Goal: Task Accomplishment & Management: Complete application form

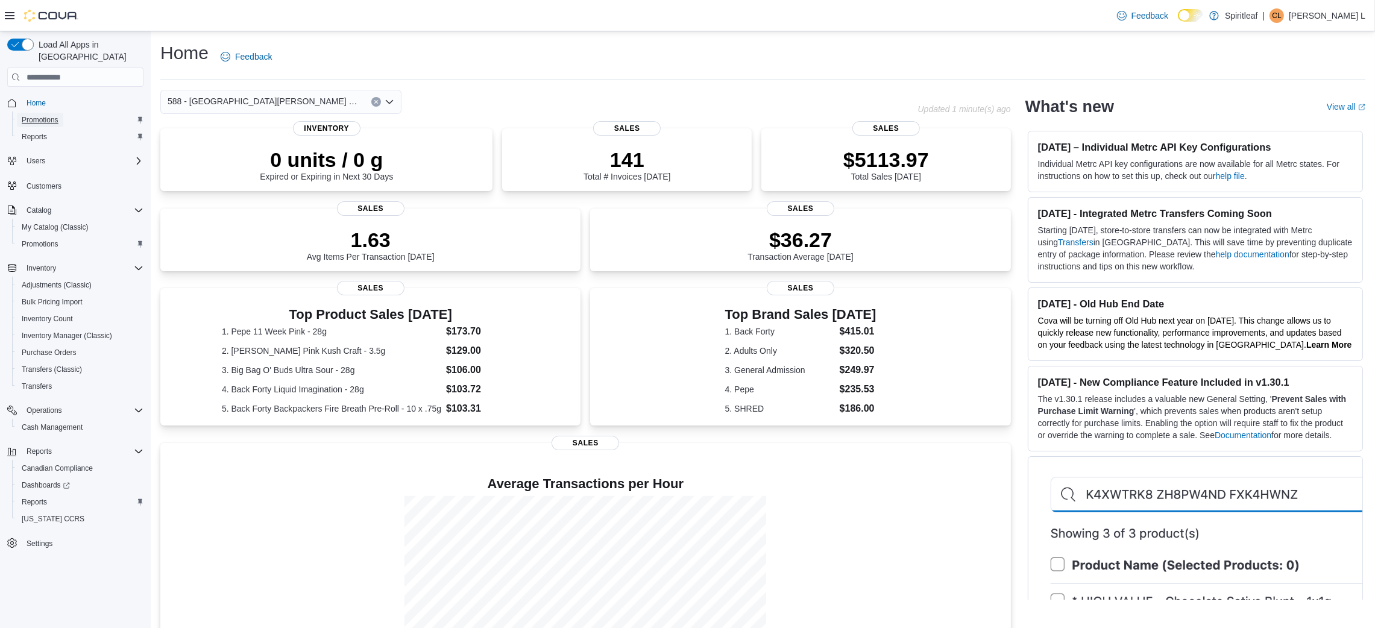
click at [45, 115] on span "Promotions" at bounding box center [40, 120] width 37 height 10
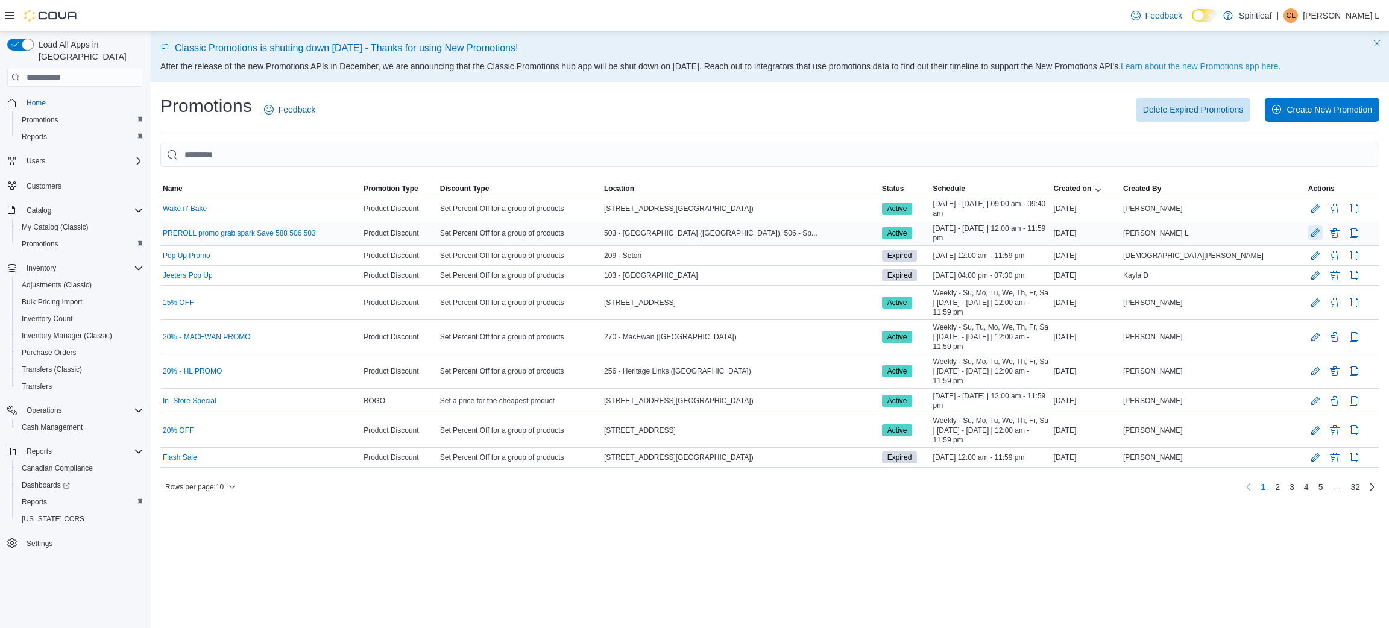
click at [1308, 234] on button "Edit Promotion" at bounding box center [1315, 232] width 14 height 14
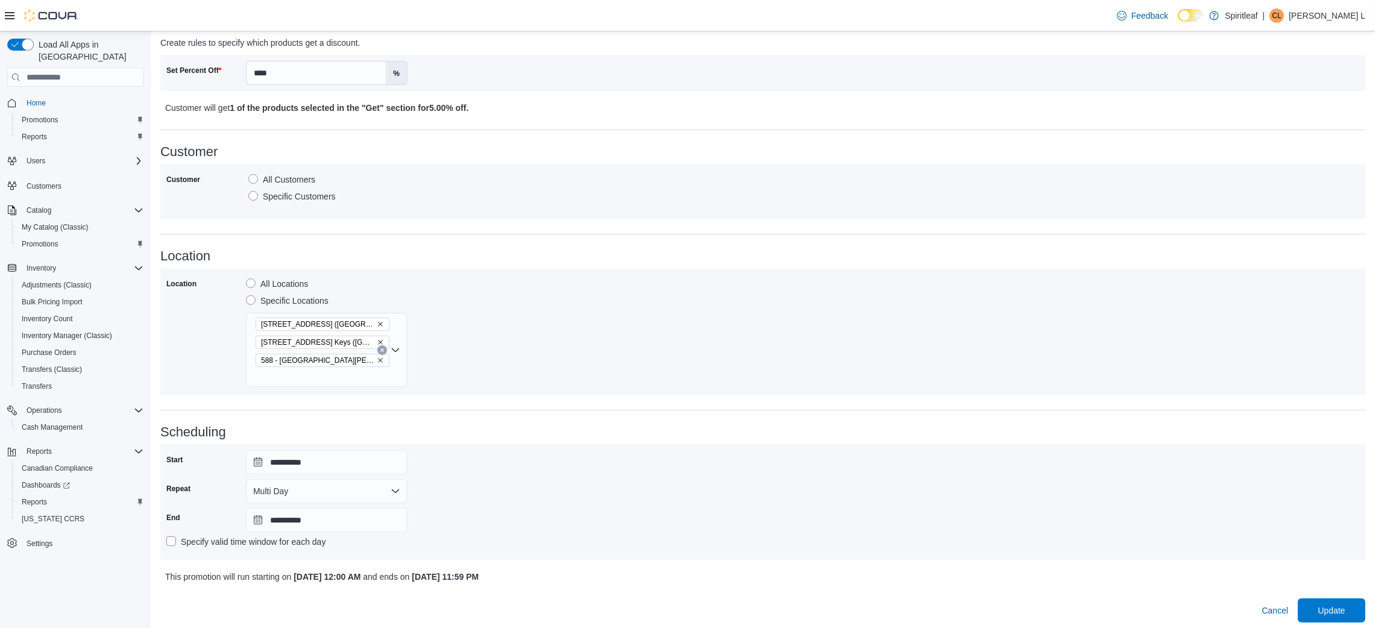
scroll to position [425, 0]
click at [379, 339] on icon "Remove 506 - Spiritleaf Daze St South Keys (Ottawa) from selection in this group" at bounding box center [380, 339] width 5 height 5
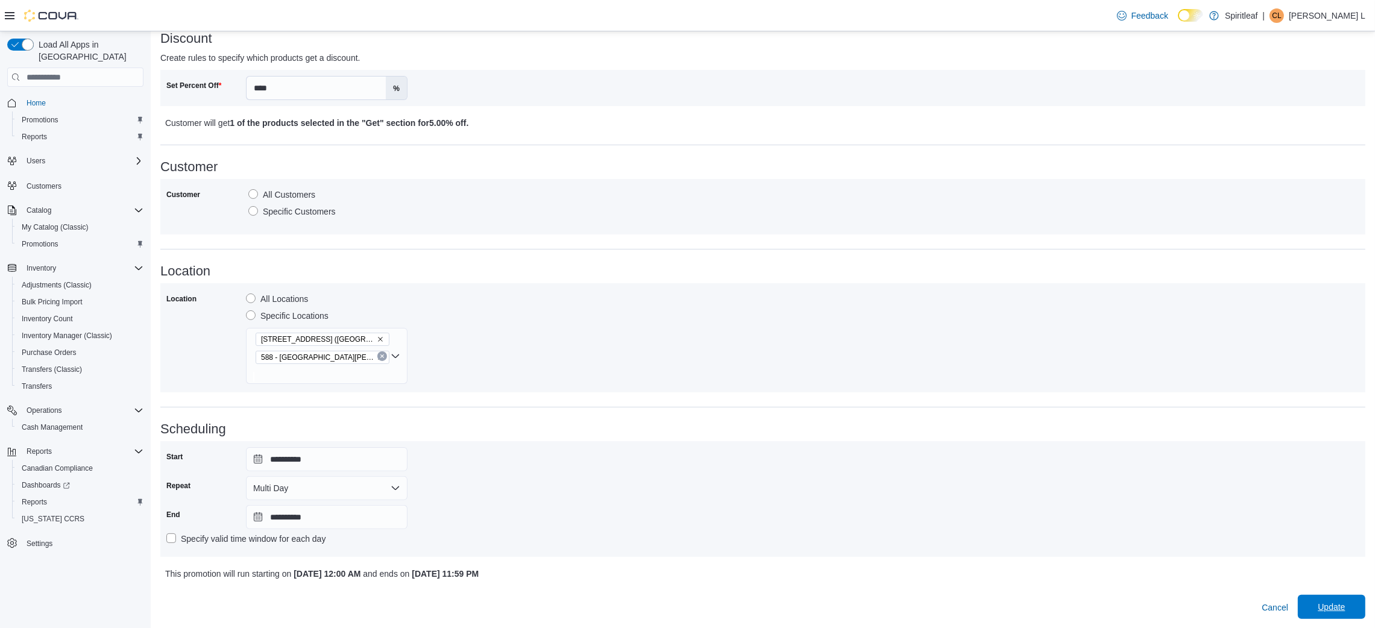
click at [1321, 612] on span "Update" at bounding box center [1331, 607] width 53 height 24
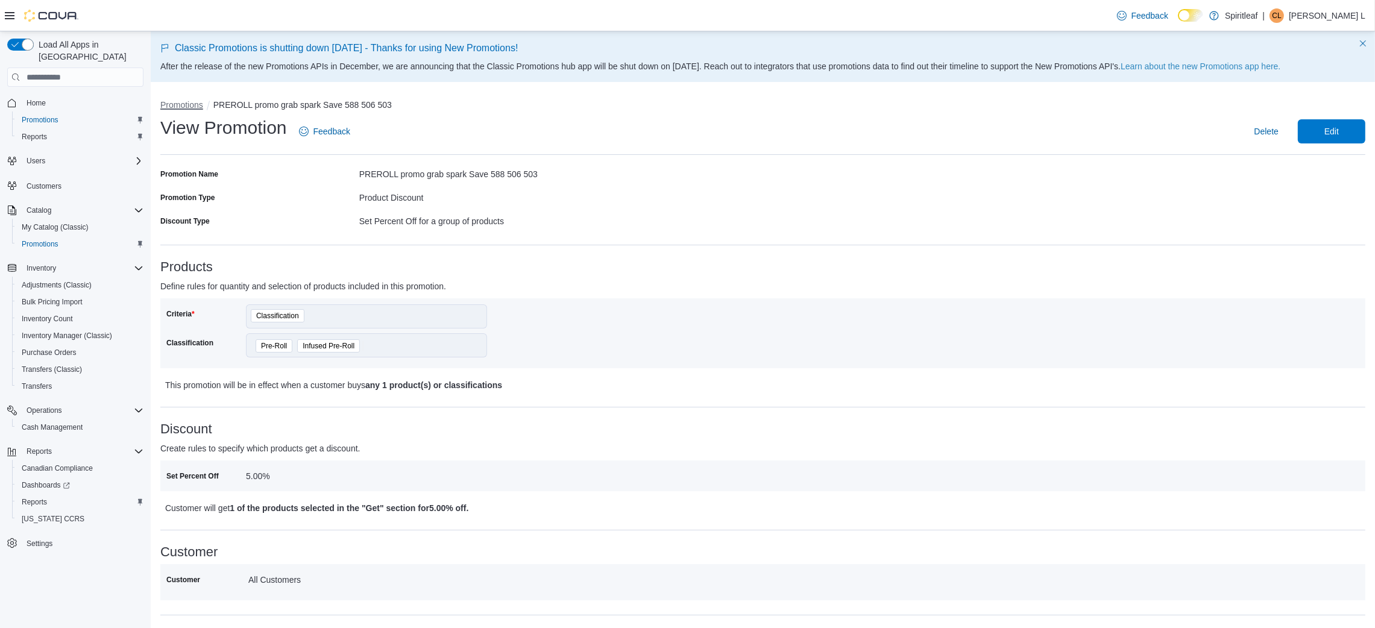
click at [189, 105] on button "Promotions" at bounding box center [181, 105] width 43 height 10
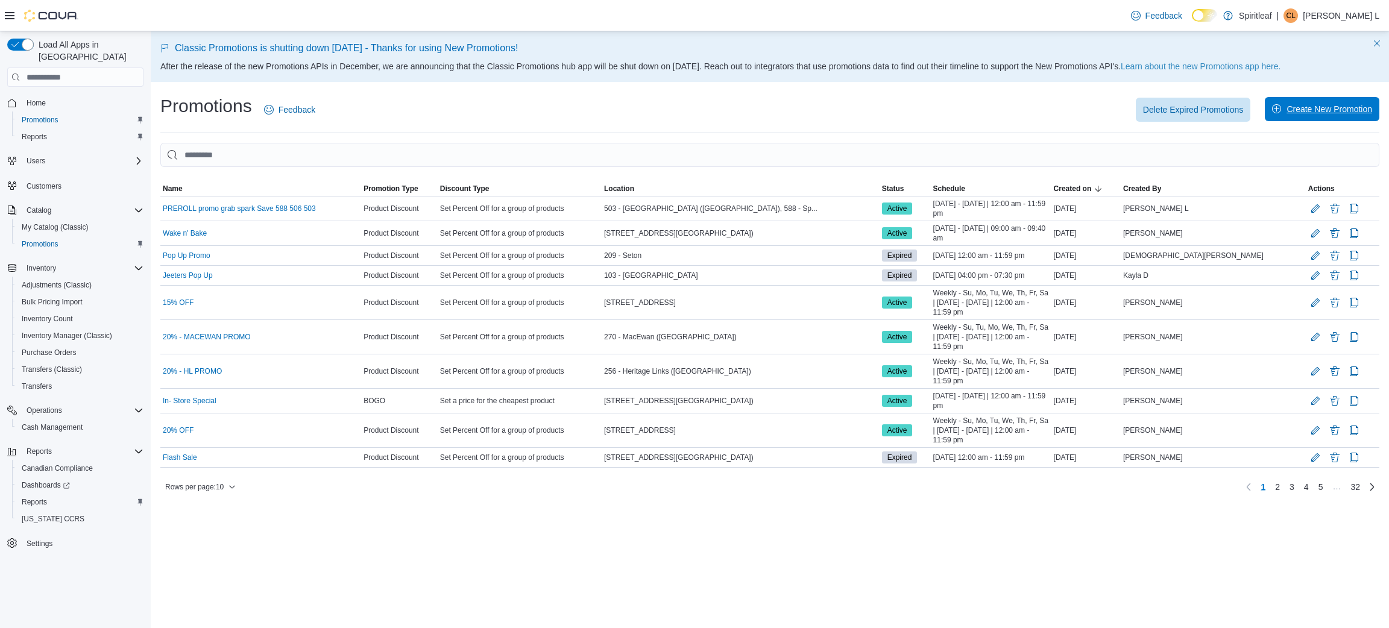
click at [1284, 105] on span "Create New Promotion" at bounding box center [1322, 109] width 100 height 24
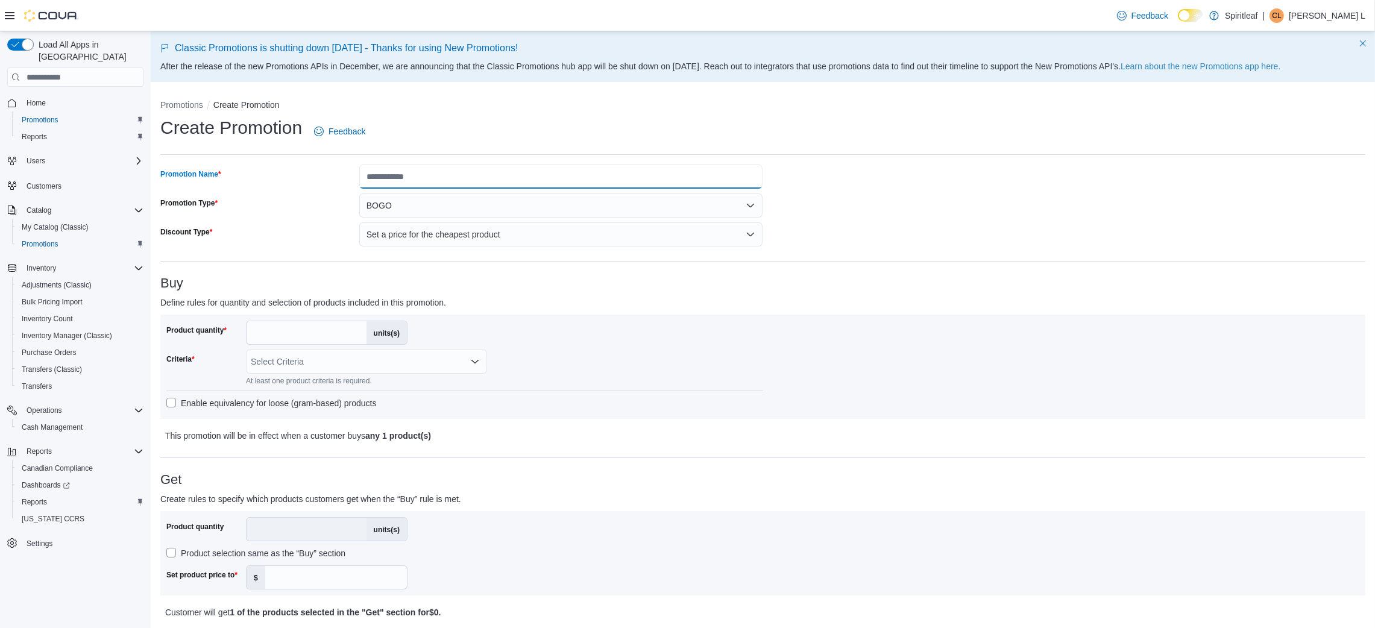
click at [437, 168] on input "Promotion Name" at bounding box center [561, 177] width 404 height 24
type input "**********"
click at [414, 209] on button "BOGO" at bounding box center [561, 205] width 404 height 24
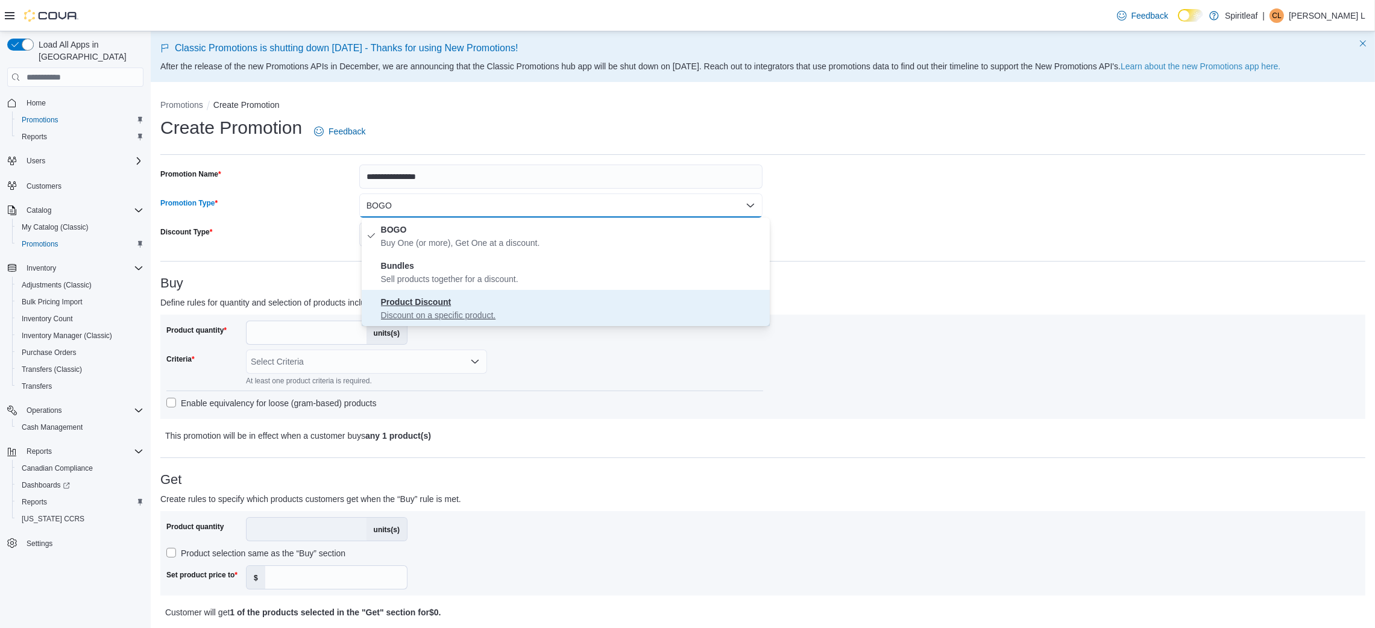
click at [429, 317] on p "Discount on a specific product." at bounding box center [573, 315] width 384 height 12
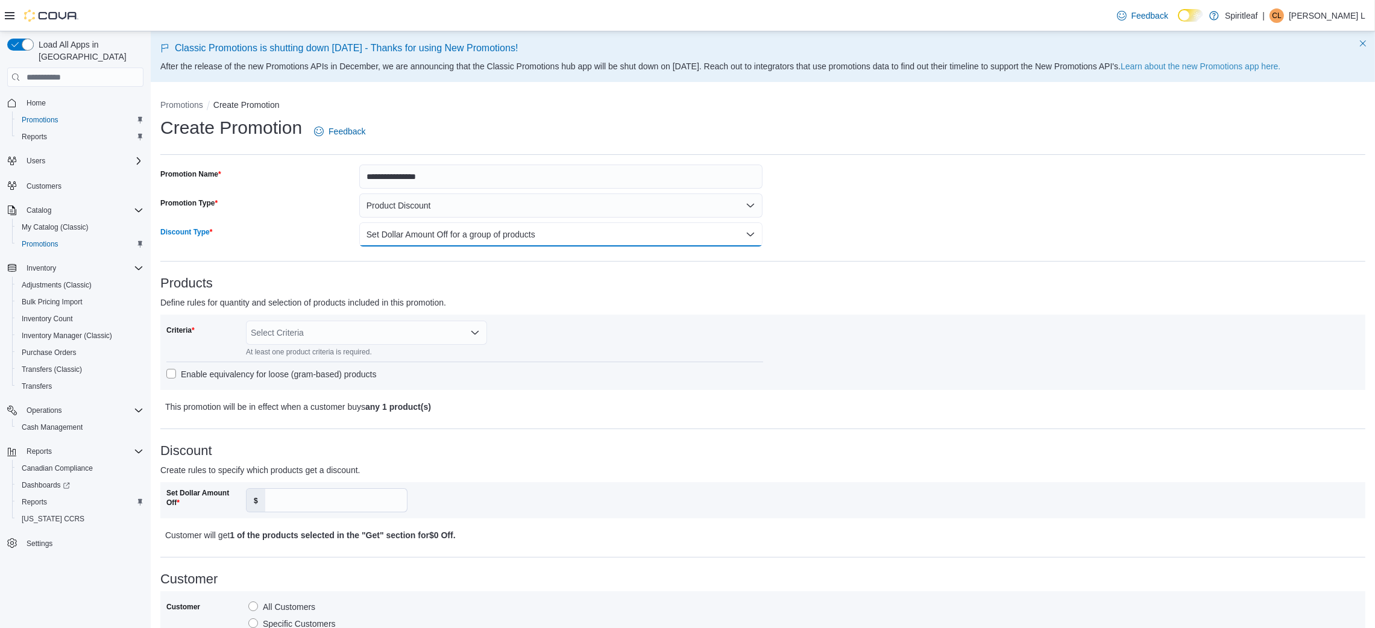
click at [435, 229] on button "Set Dollar Amount Off for a group of products" at bounding box center [561, 234] width 404 height 24
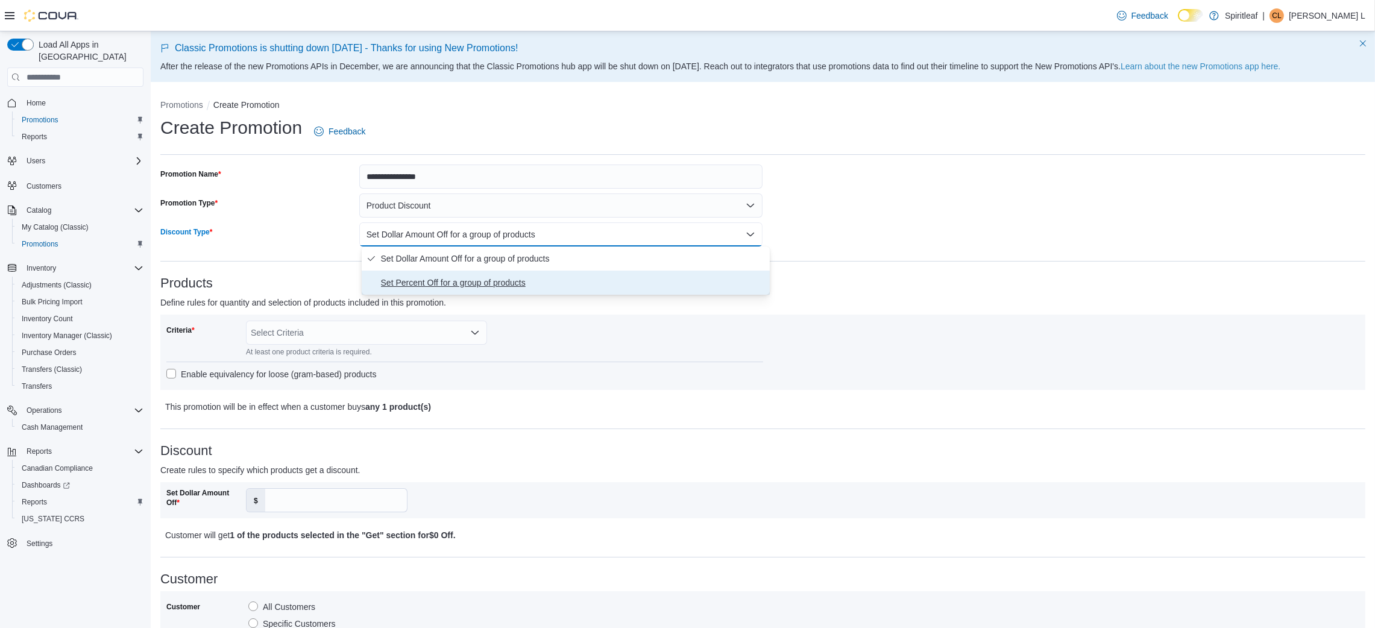
click at [442, 284] on span "Set Percent Off for a group of products" at bounding box center [573, 282] width 384 height 14
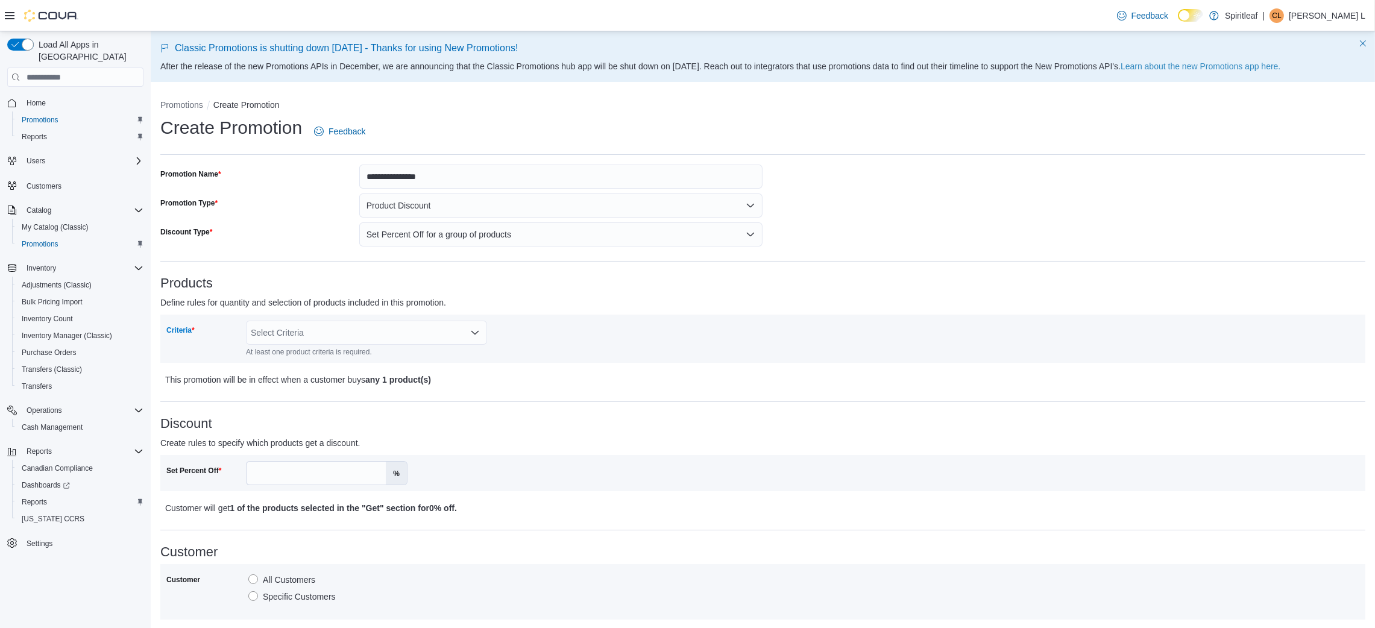
click at [336, 328] on div "Select Criteria" at bounding box center [366, 333] width 241 height 24
click at [327, 394] on span "Classification" at bounding box center [366, 388] width 227 height 12
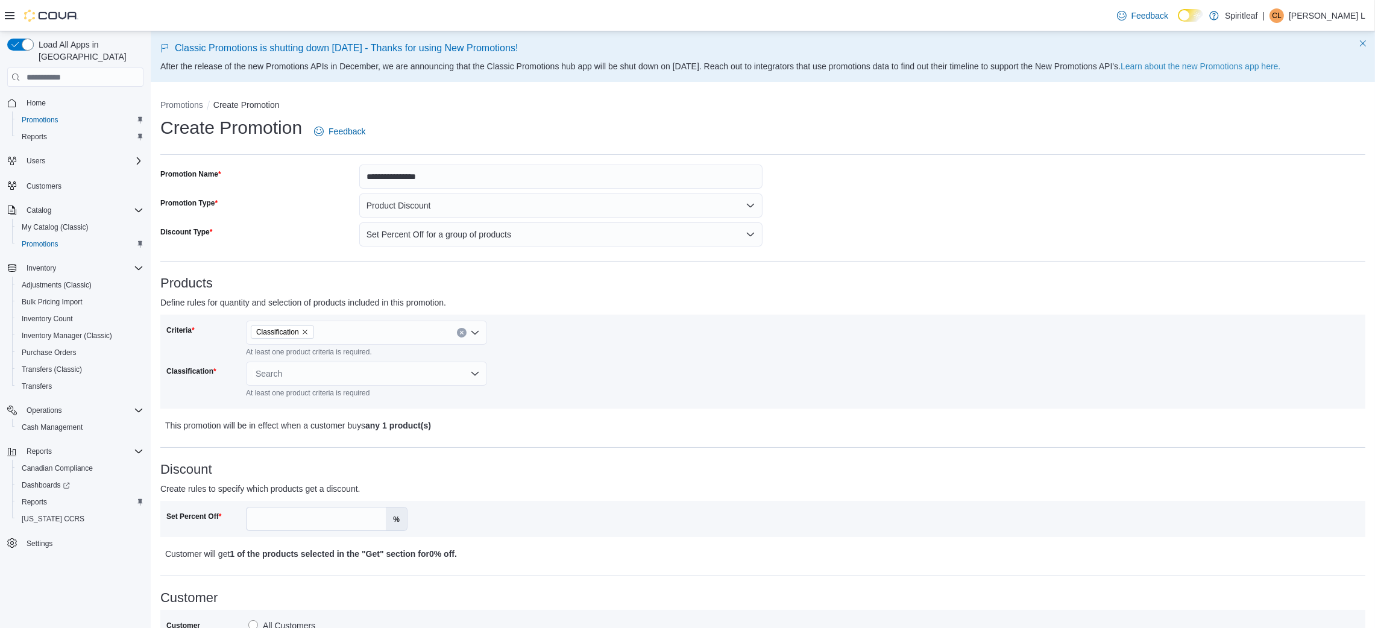
click at [204, 393] on div "Classification" at bounding box center [203, 380] width 75 height 36
click at [285, 371] on div "Search" at bounding box center [366, 374] width 241 height 24
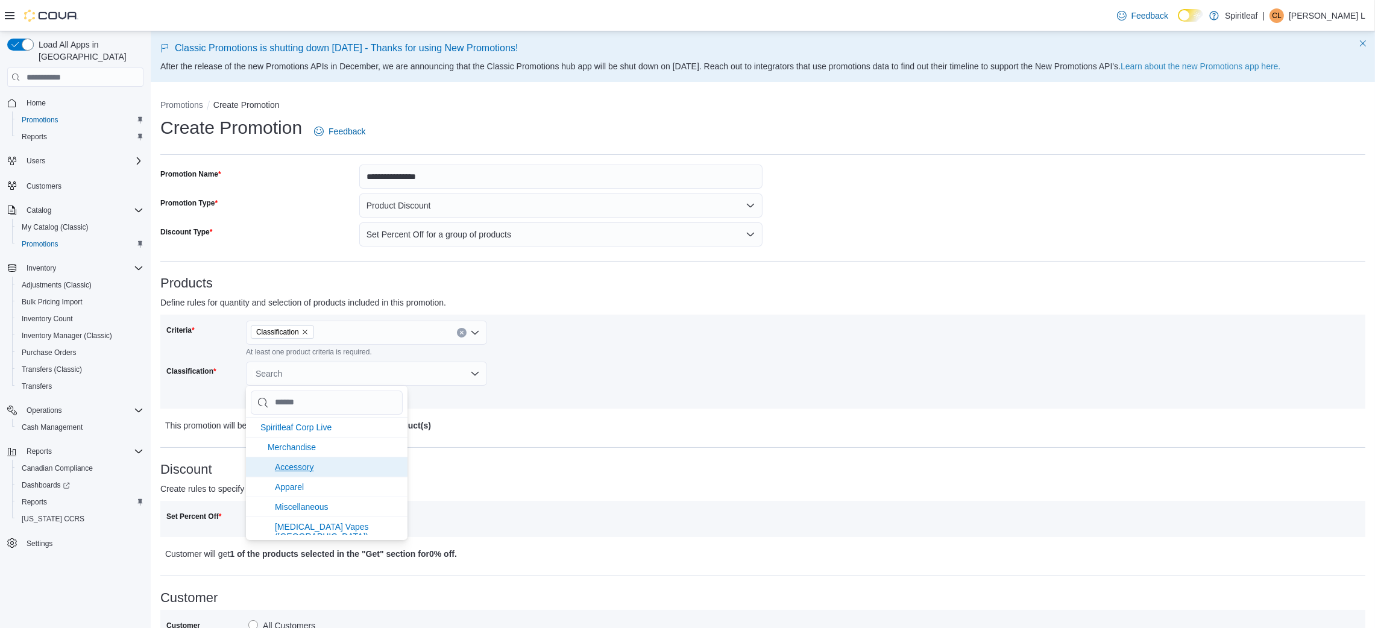
click at [303, 475] on li "Accessory" at bounding box center [327, 467] width 162 height 20
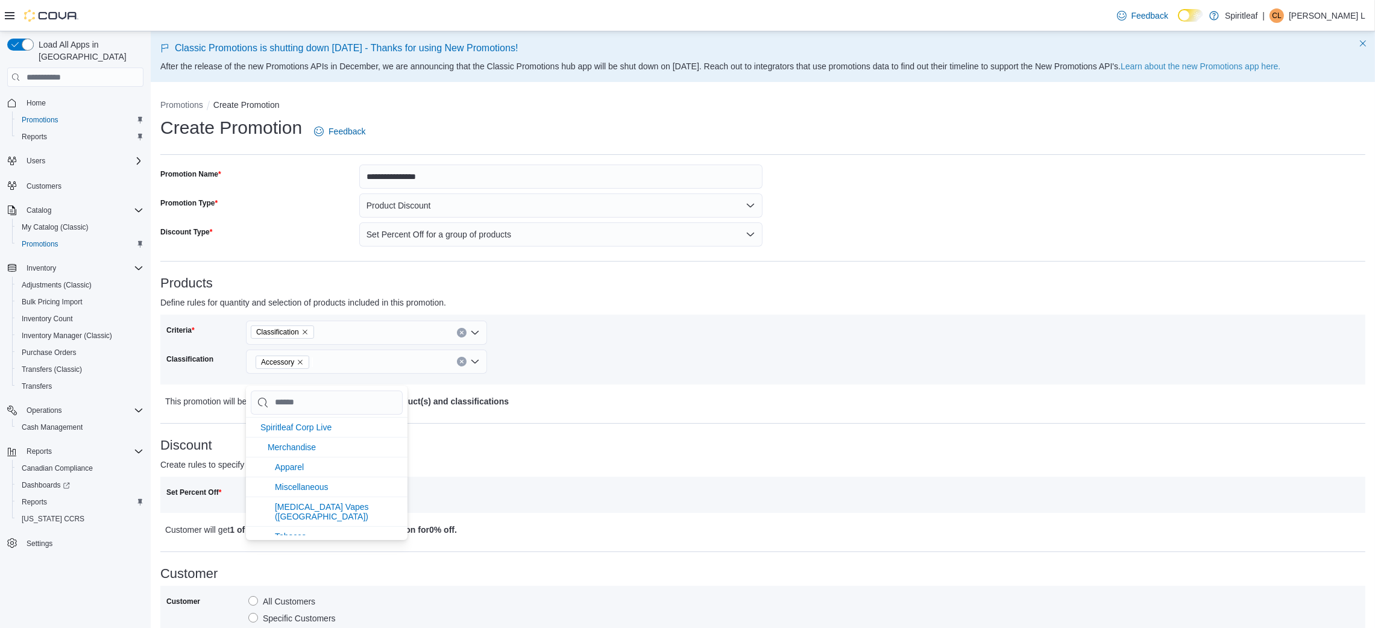
click at [303, 475] on li "Apparel" at bounding box center [327, 467] width 162 height 20
click at [294, 457] on span "Dried Flower" at bounding box center [292, 462] width 48 height 10
click at [294, 457] on span "Pre-Roll" at bounding box center [283, 462] width 31 height 10
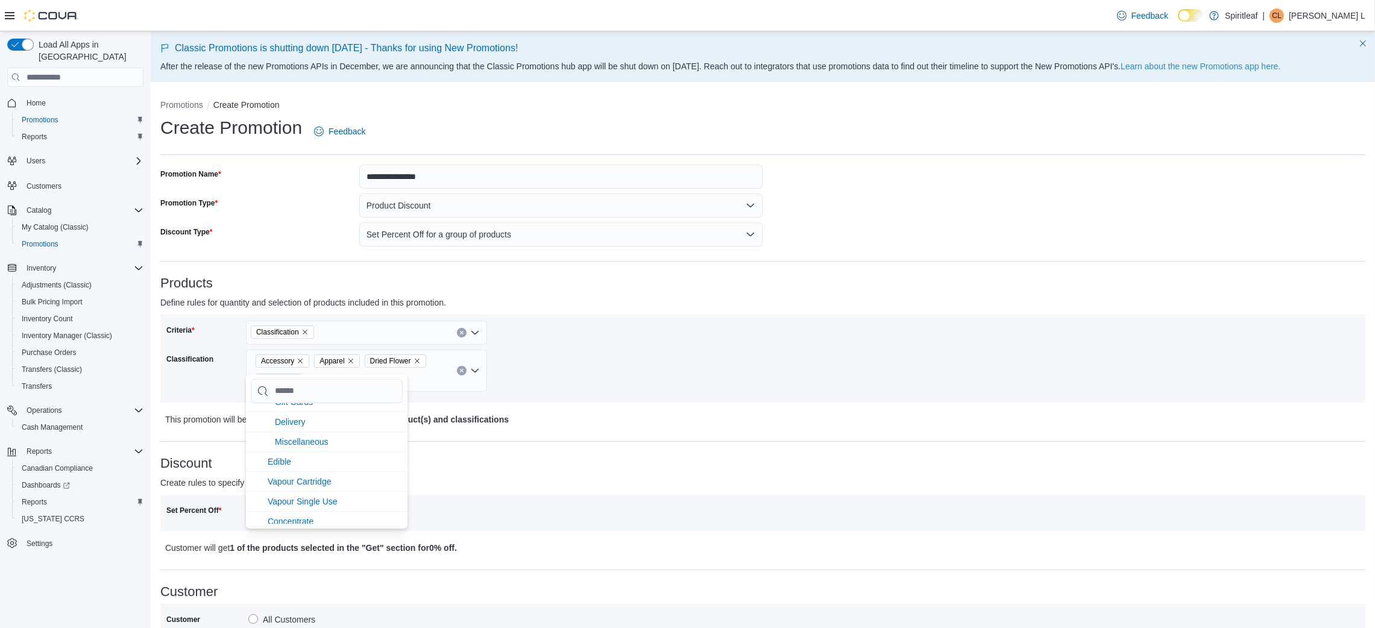
click at [294, 451] on li "Edible" at bounding box center [327, 461] width 162 height 20
click at [294, 450] on li "Miscellaneous" at bounding box center [327, 460] width 162 height 20
click at [294, 450] on li "Vapour Cartridge" at bounding box center [327, 460] width 162 height 20
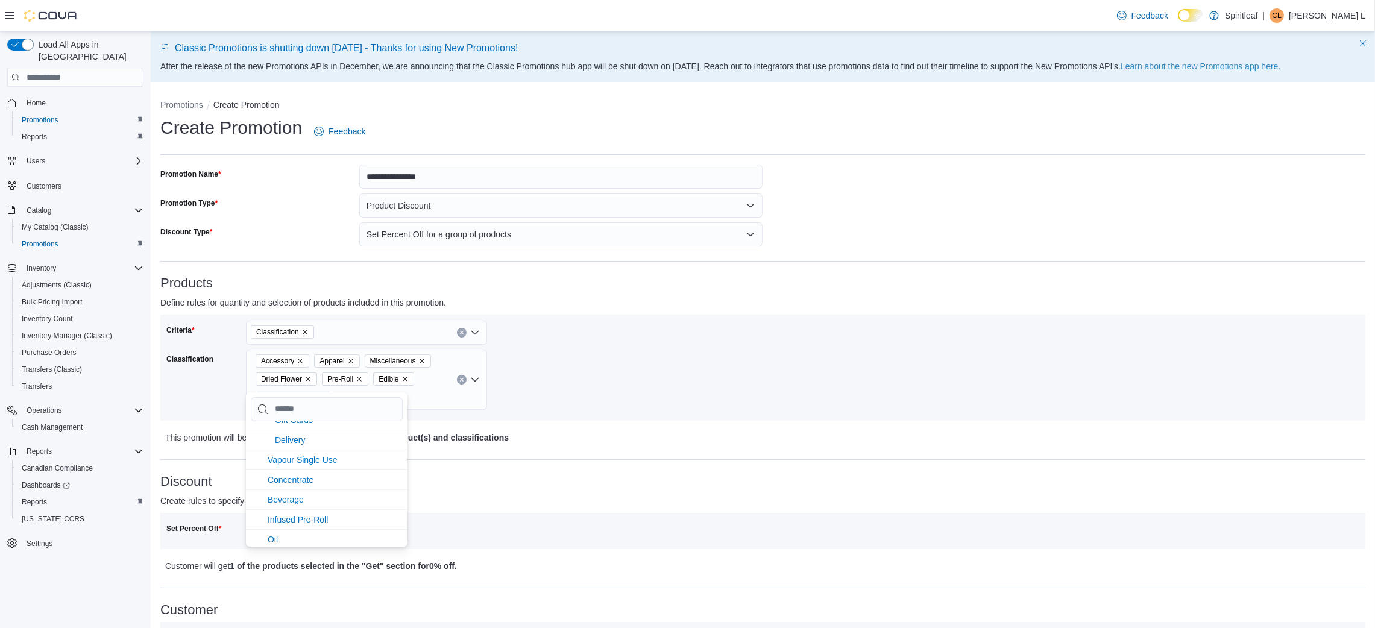
click at [294, 450] on li "Vapour Single Use" at bounding box center [327, 460] width 162 height 20
click at [294, 448] on li "Delivery" at bounding box center [327, 458] width 162 height 20
click at [294, 474] on span "Concentrate" at bounding box center [291, 479] width 46 height 10
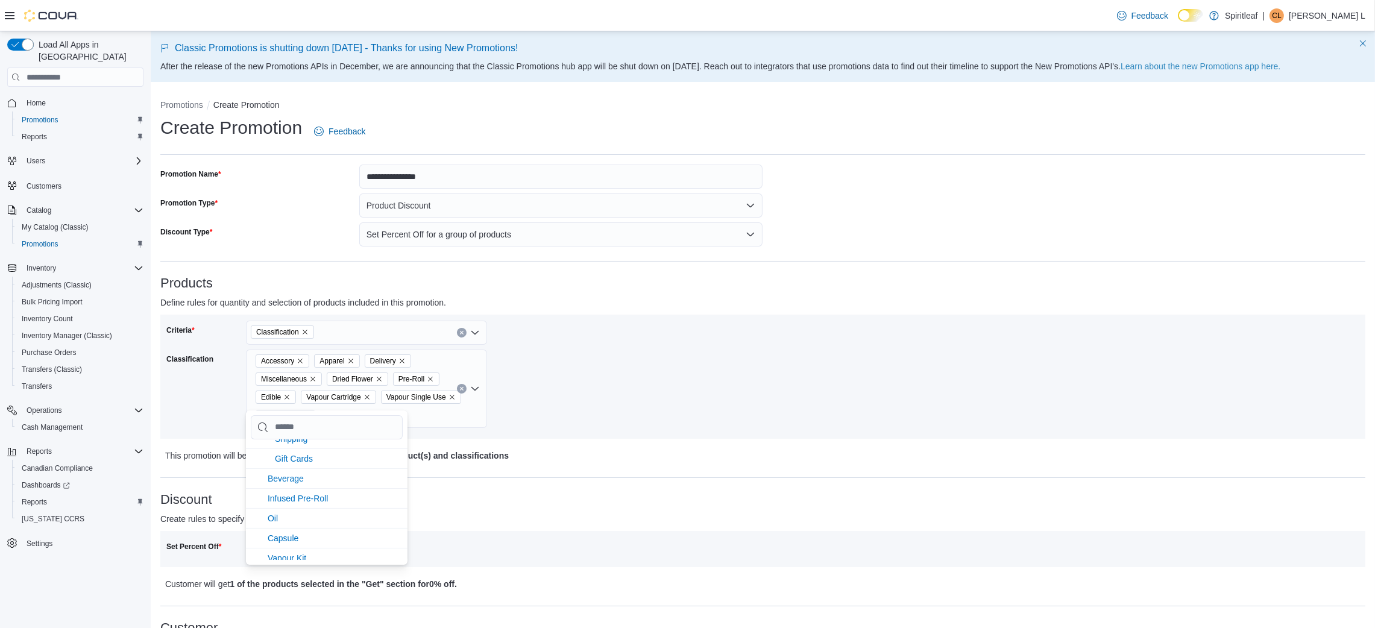
click at [294, 474] on span "Beverage" at bounding box center [286, 479] width 36 height 10
click at [288, 526] on li "Capsule" at bounding box center [327, 536] width 162 height 20
click at [288, 526] on li "Vapour Kit" at bounding box center [327, 536] width 162 height 20
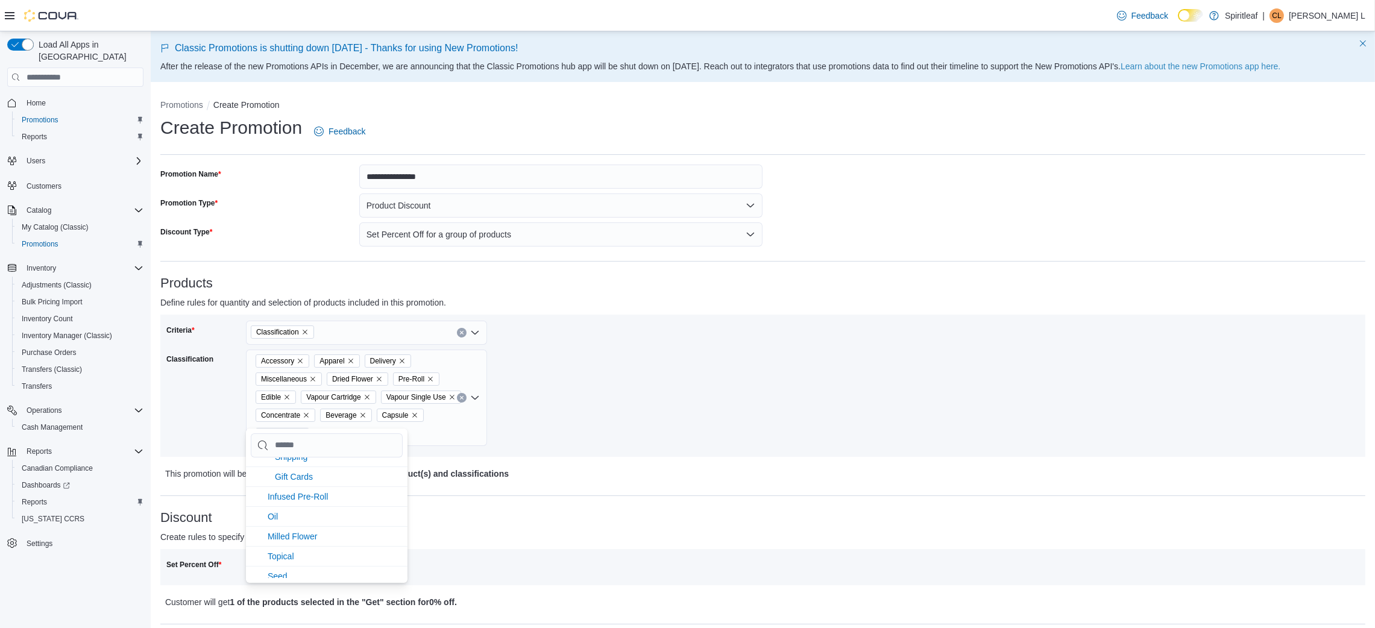
click at [288, 526] on li "Milled Flower" at bounding box center [327, 536] width 162 height 20
click at [288, 544] on li "Topical" at bounding box center [327, 554] width 162 height 20
click at [288, 544] on li "Seed" at bounding box center [327, 554] width 162 height 20
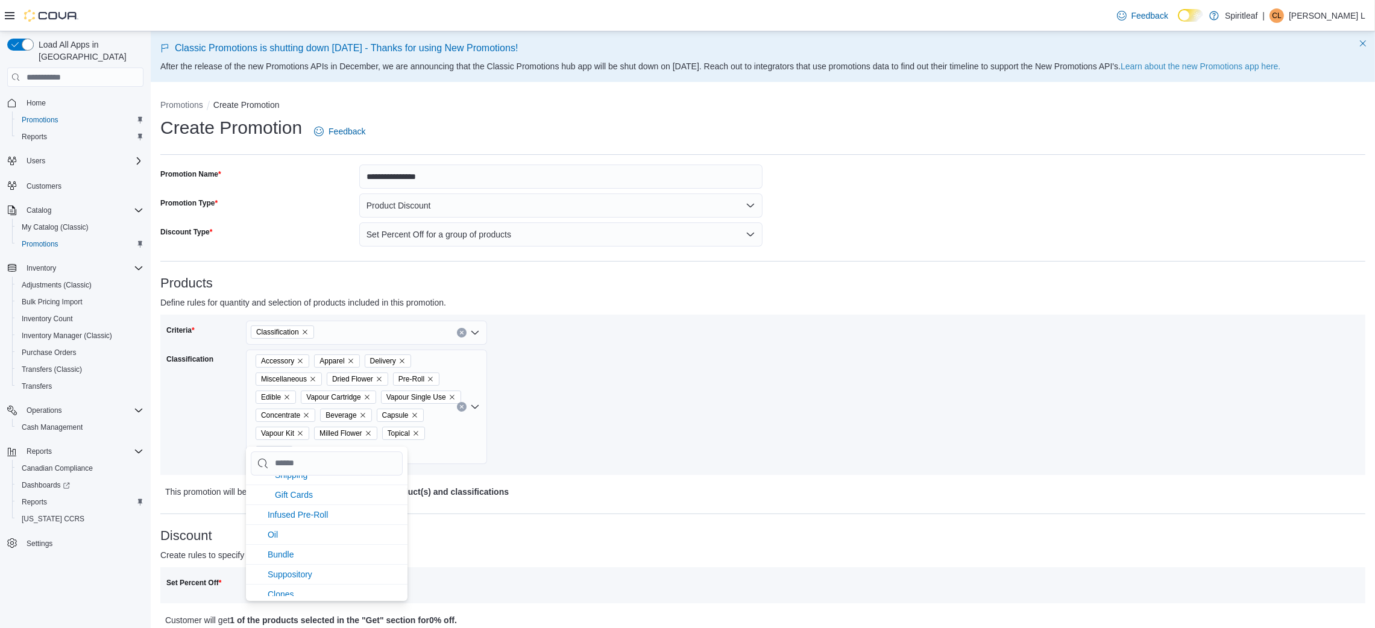
click at [288, 544] on li "Bundle" at bounding box center [327, 554] width 162 height 20
click at [288, 542] on li "Oil" at bounding box center [327, 552] width 162 height 20
click at [312, 599] on span "Infused Flower" at bounding box center [295, 604] width 55 height 10
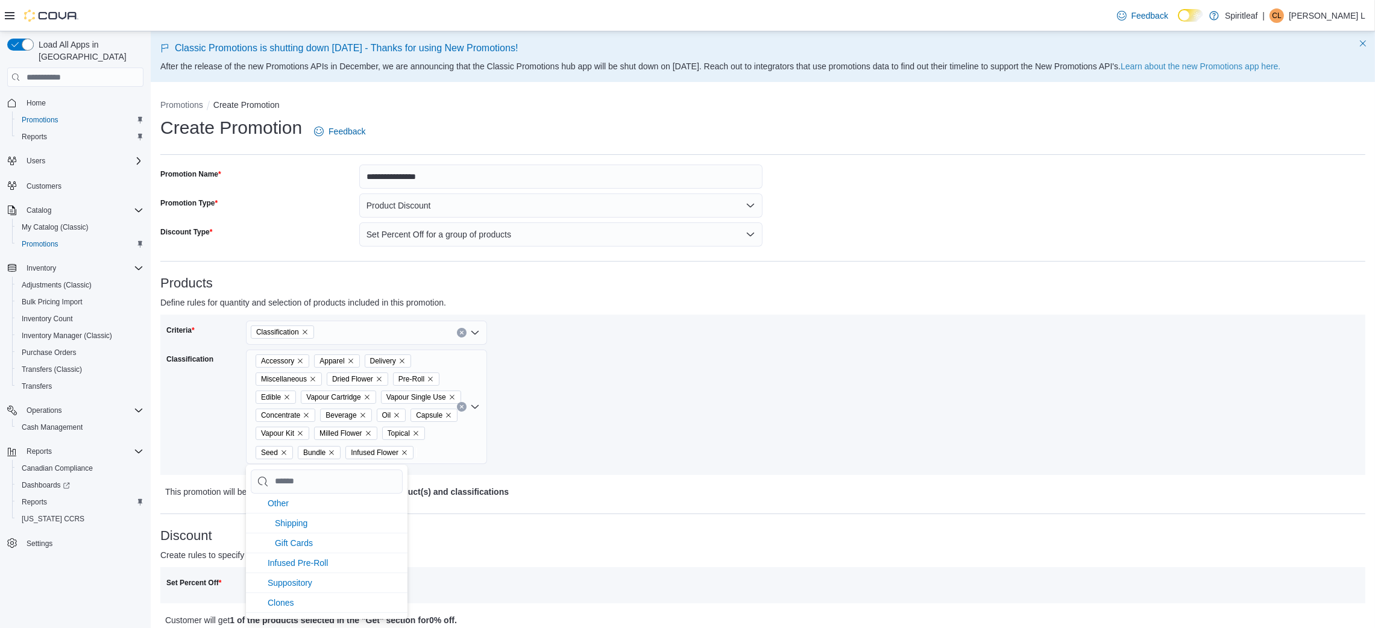
click at [312, 592] on li "Clones" at bounding box center [327, 602] width 162 height 20
click at [310, 579] on span "Infused Pre-Roll" at bounding box center [298, 584] width 60 height 10
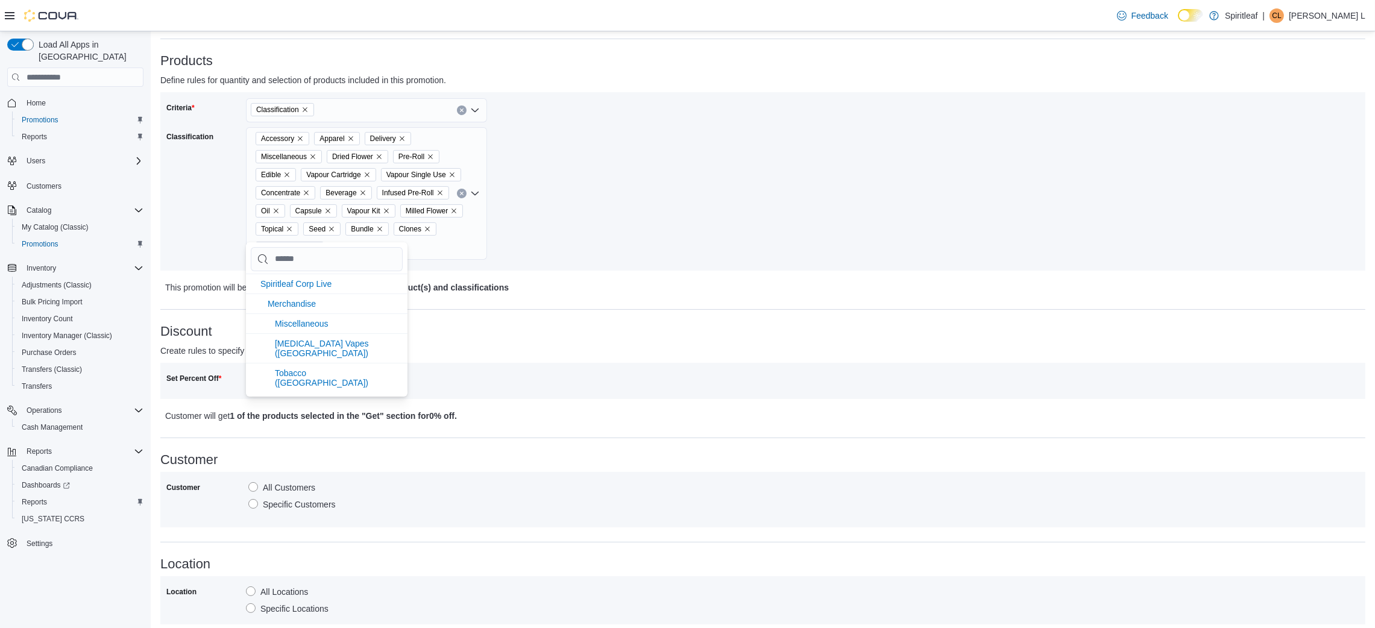
scroll to position [221, 0]
click at [455, 306] on div "**********" at bounding box center [762, 398] width 1205 height 910
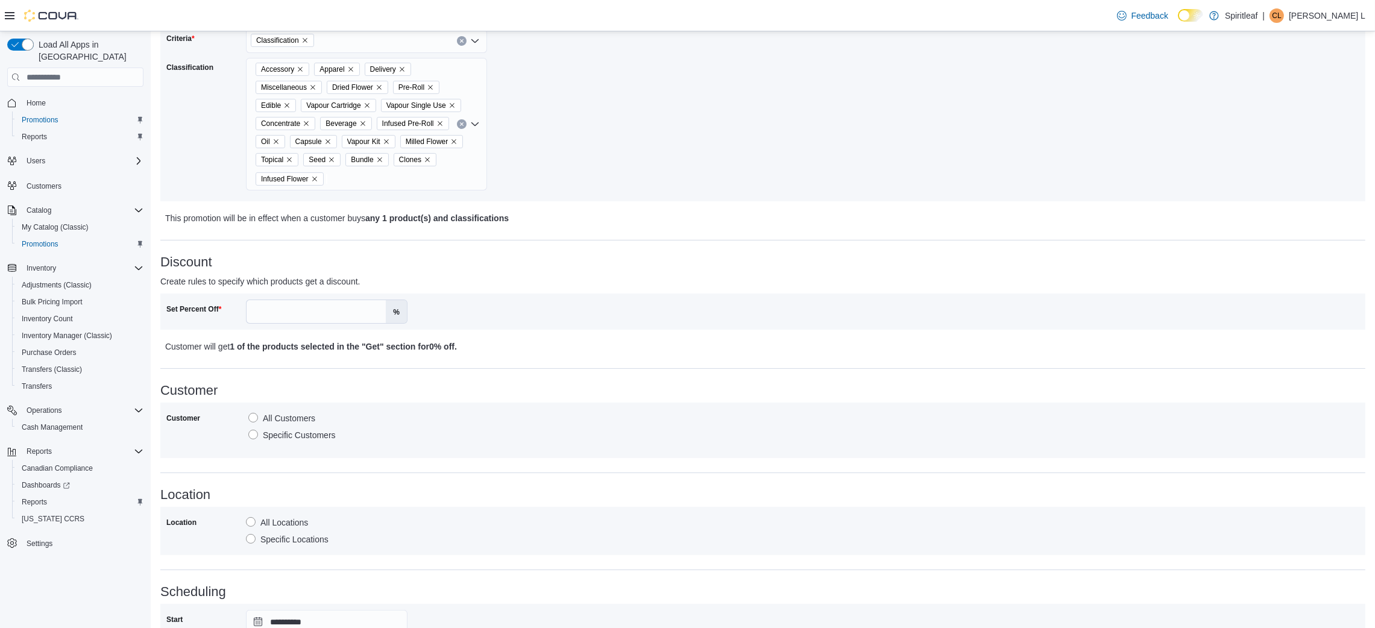
scroll to position [292, 0]
click at [357, 306] on input "Set Percent Off" at bounding box center [316, 311] width 139 height 23
type input "**"
click at [394, 391] on h3 "Customer" at bounding box center [762, 390] width 1205 height 14
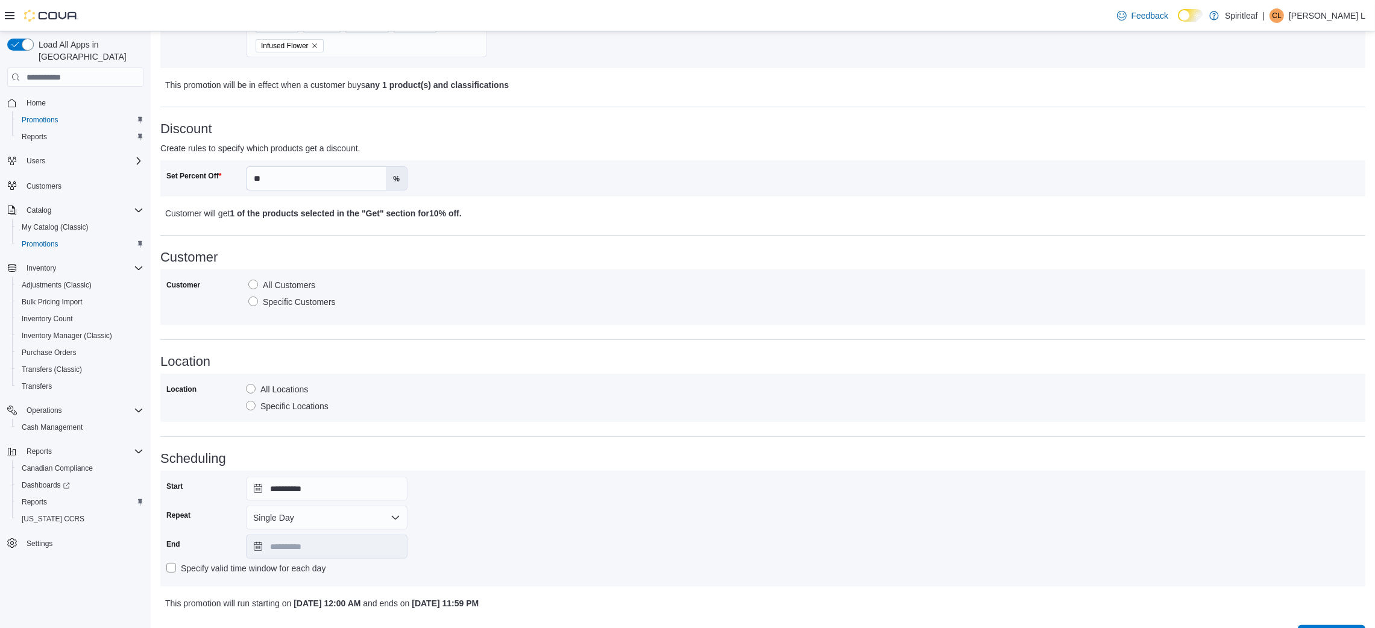
scroll to position [455, 0]
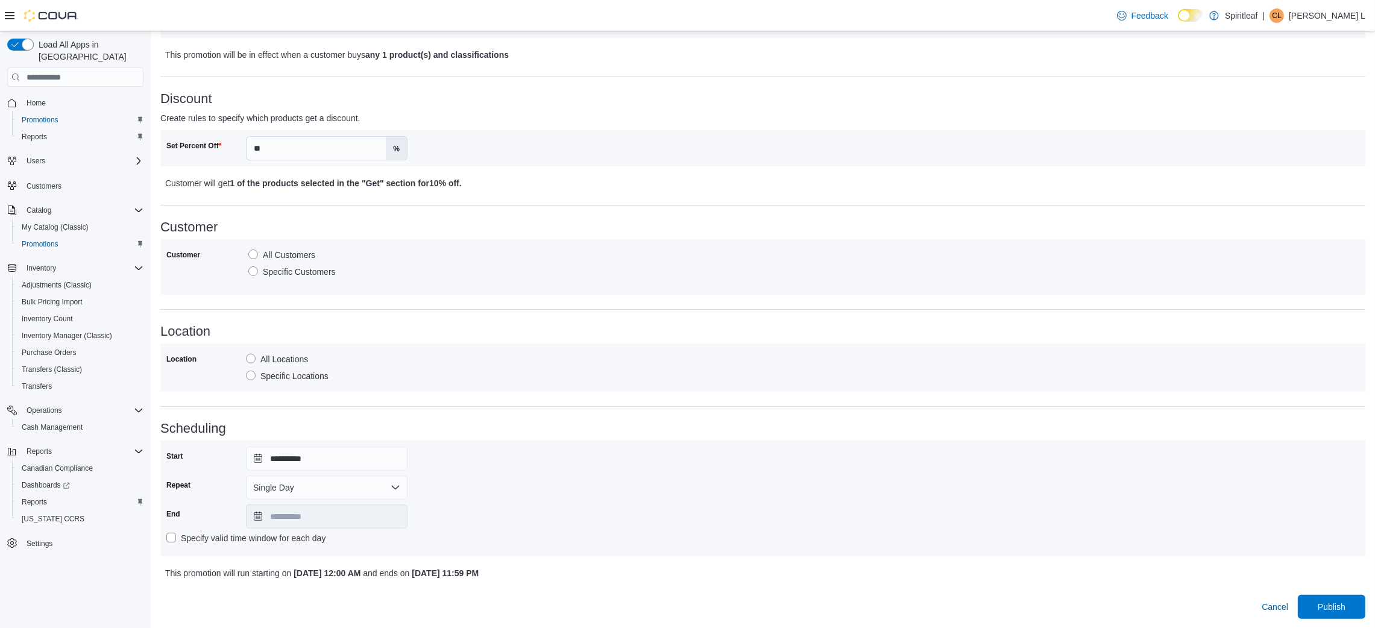
click at [292, 377] on label "Specific Locations" at bounding box center [287, 376] width 83 height 14
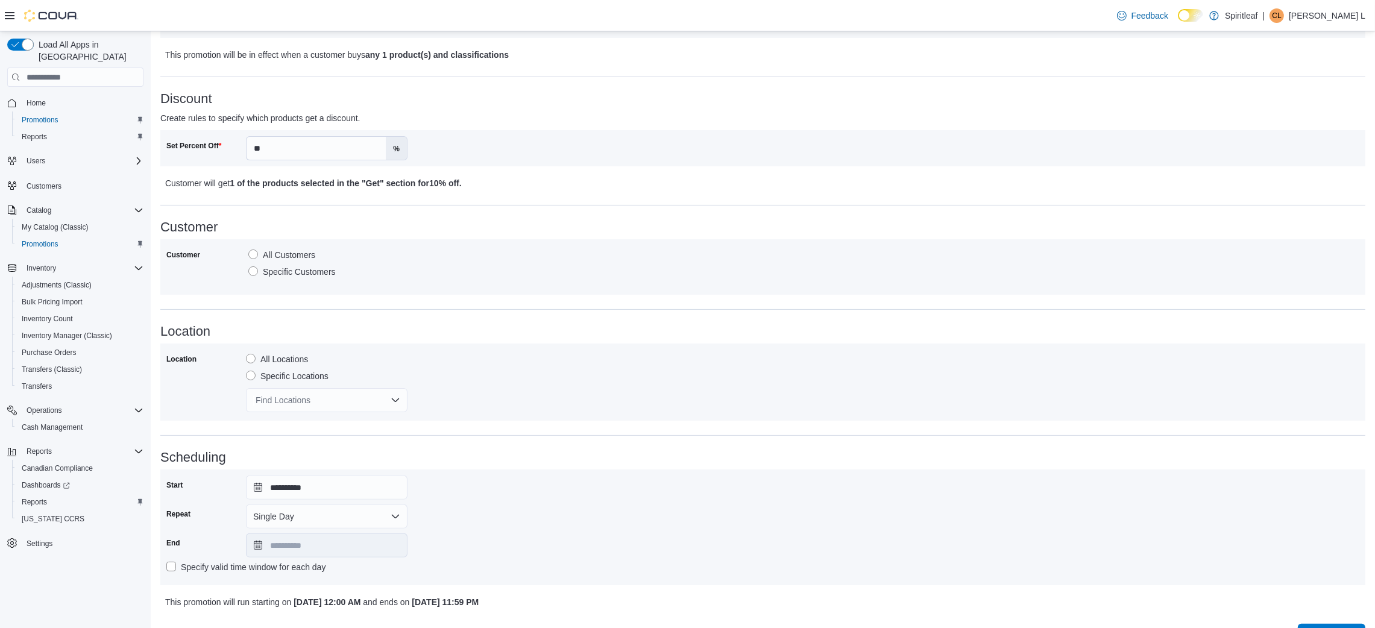
click at [290, 403] on div "Find Locations" at bounding box center [327, 400] width 162 height 24
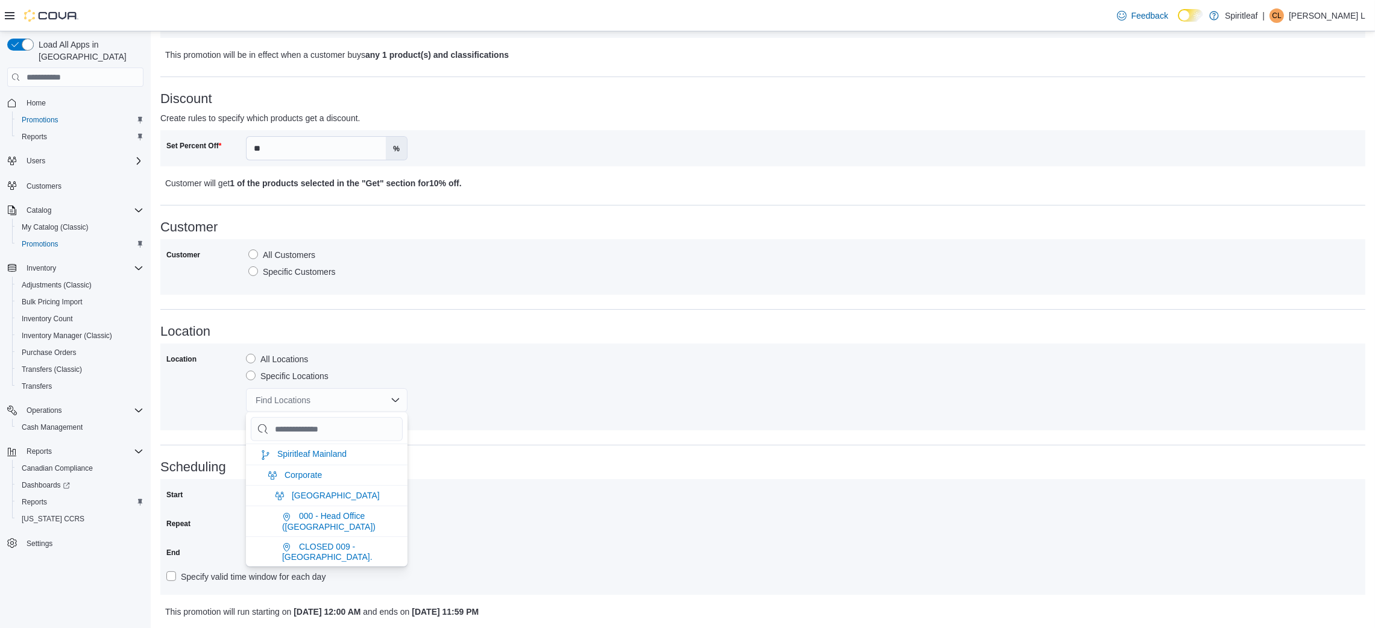
type input "*"
type input "**"
type input "***"
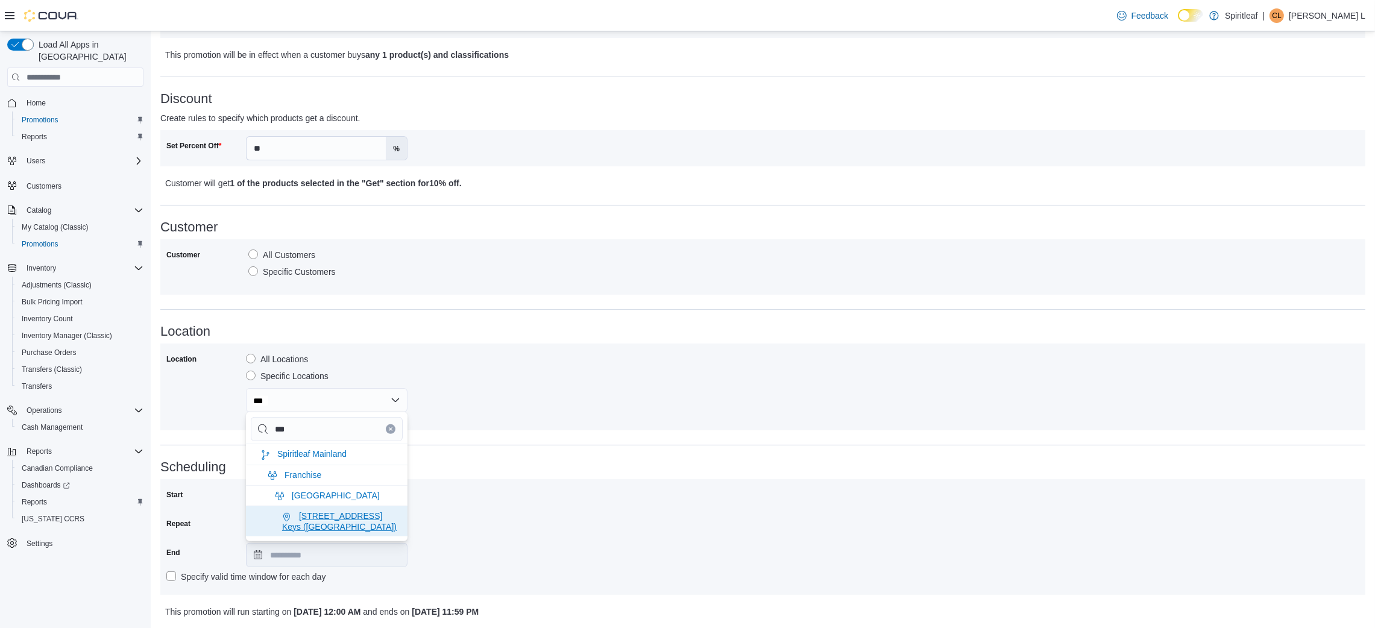
type input "***"
click at [374, 521] on li "[STREET_ADDRESS] Keys ([GEOGRAPHIC_DATA])" at bounding box center [327, 521] width 162 height 30
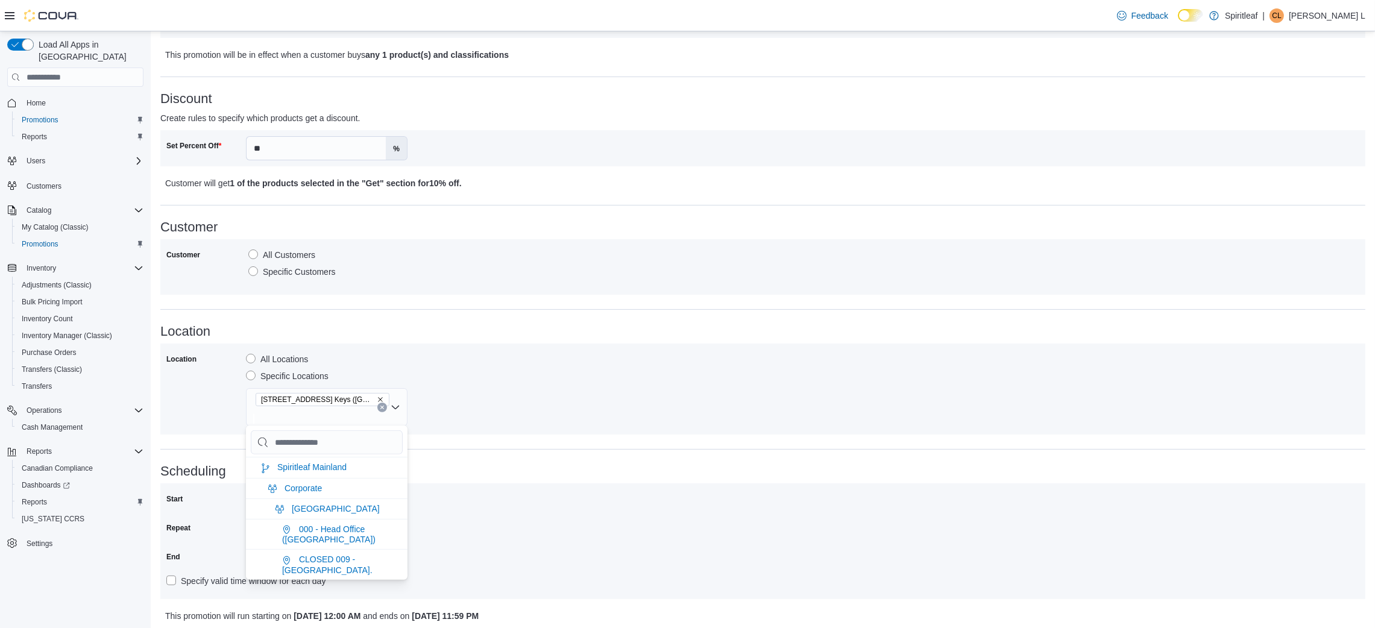
click at [477, 517] on div "**********" at bounding box center [762, 541] width 1193 height 104
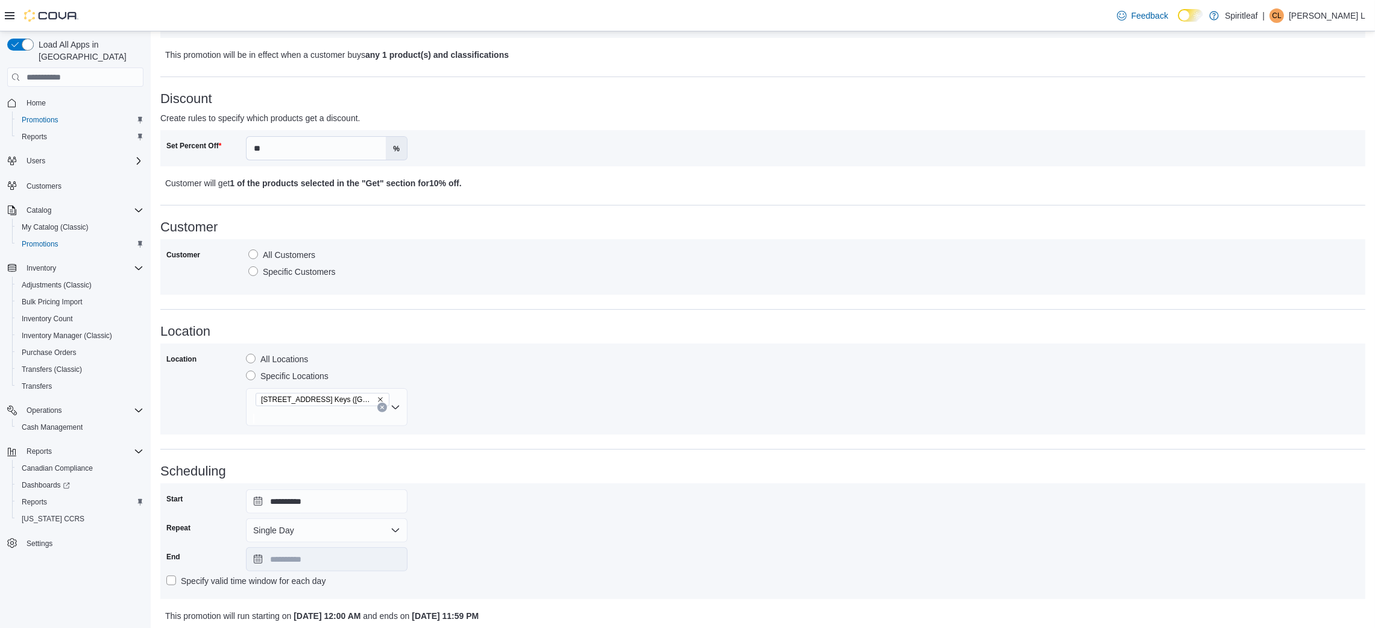
scroll to position [497, 0]
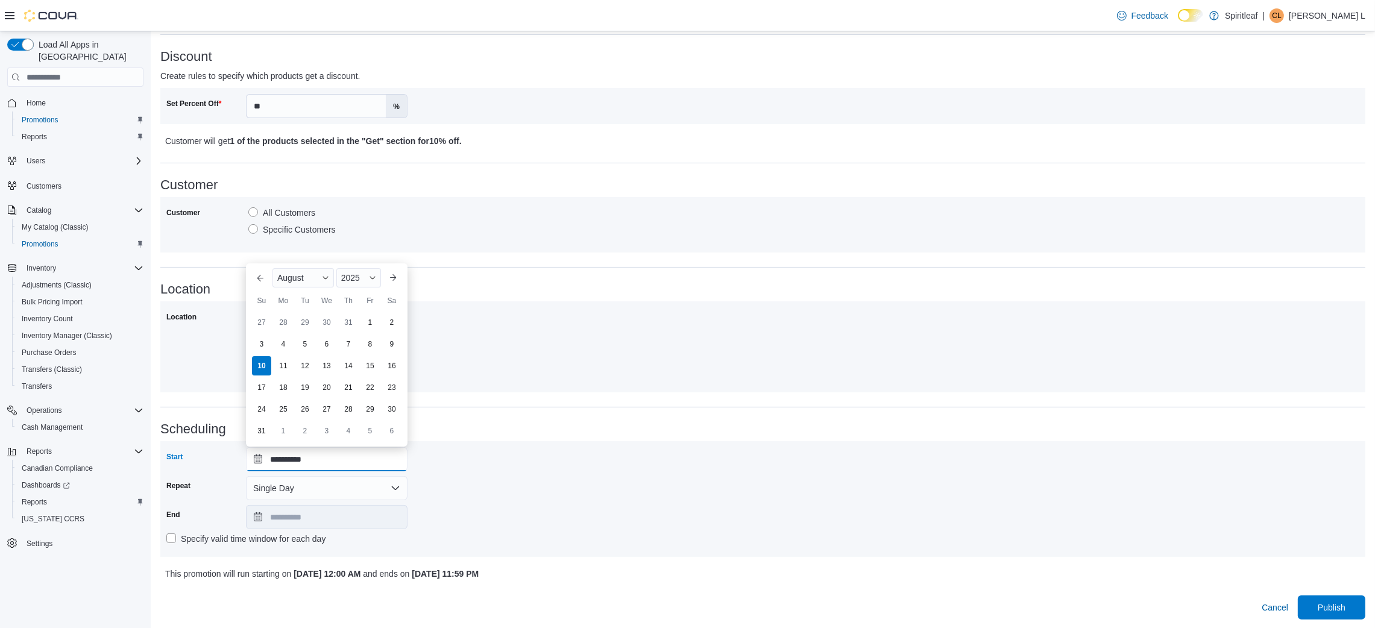
click at [357, 461] on input "**********" at bounding box center [327, 459] width 162 height 24
click at [279, 366] on div "11" at bounding box center [282, 366] width 21 height 21
type input "**********"
click at [1339, 607] on span "Publish" at bounding box center [1332, 607] width 28 height 12
